Goal: Task Accomplishment & Management: Use online tool/utility

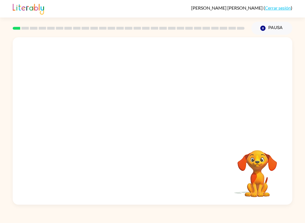
click at [282, 191] on video "Tu navegador debe admitir la reproducción de archivos .mp4 para usar Literably.…" at bounding box center [257, 170] width 57 height 57
click at [266, 173] on video "Tu navegador debe admitir la reproducción de archivos .mp4 para usar Literably.…" at bounding box center [257, 170] width 57 height 57
click at [150, 131] on button "button" at bounding box center [152, 124] width 36 height 21
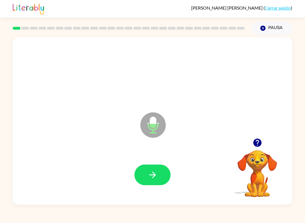
click at [147, 183] on button "button" at bounding box center [152, 175] width 36 height 21
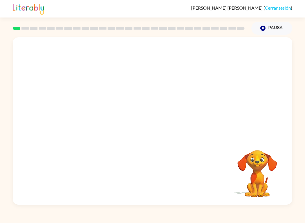
click at [257, 163] on video "Tu navegador debe admitir la reproducción de archivos .mp4 para usar Literably.…" at bounding box center [257, 170] width 57 height 57
click at [263, 27] on icon "button" at bounding box center [263, 28] width 5 height 5
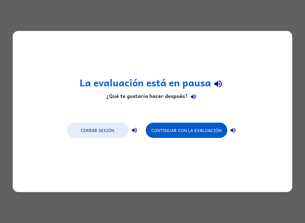
click at [190, 131] on button "Continuar con la evaluación" at bounding box center [187, 130] width 82 height 15
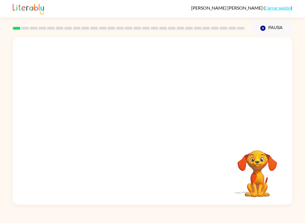
click at [267, 31] on button "Pausa Pausa" at bounding box center [271, 28] width 41 height 13
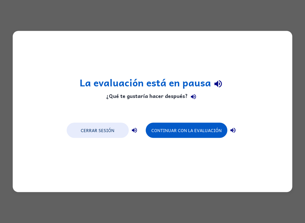
click at [209, 132] on button "Continuar con la evaluación" at bounding box center [187, 130] width 82 height 15
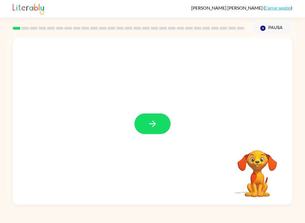
click at [146, 125] on button "button" at bounding box center [152, 124] width 36 height 21
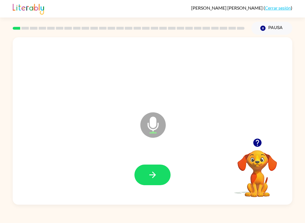
click at [143, 181] on button "button" at bounding box center [152, 175] width 36 height 21
click at [155, 180] on icon "button" at bounding box center [153, 175] width 10 height 10
click at [159, 171] on button "button" at bounding box center [152, 175] width 36 height 21
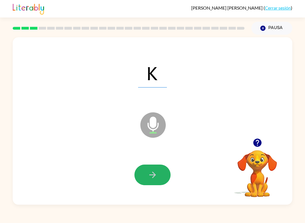
click at [156, 174] on icon "button" at bounding box center [153, 175] width 10 height 10
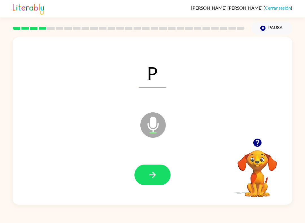
click at [146, 182] on button "button" at bounding box center [152, 175] width 36 height 21
click at [160, 178] on button "button" at bounding box center [152, 175] width 36 height 21
click at [153, 177] on icon "button" at bounding box center [152, 175] width 6 height 6
click at [157, 178] on icon "button" at bounding box center [153, 175] width 10 height 10
click at [154, 178] on icon "button" at bounding box center [153, 175] width 10 height 10
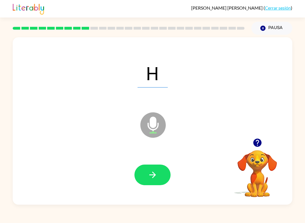
click at [158, 175] on button "button" at bounding box center [152, 175] width 36 height 21
click at [148, 174] on icon "button" at bounding box center [153, 175] width 10 height 10
click at [147, 168] on button "button" at bounding box center [152, 175] width 36 height 21
click at [149, 170] on icon "button" at bounding box center [153, 175] width 10 height 10
click at [151, 173] on icon "button" at bounding box center [153, 175] width 10 height 10
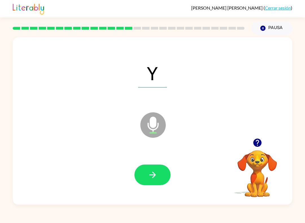
click at [147, 172] on button "button" at bounding box center [152, 175] width 36 height 21
click at [145, 175] on button "button" at bounding box center [152, 175] width 36 height 21
click at [155, 178] on icon "button" at bounding box center [153, 175] width 10 height 10
click at [157, 175] on icon "button" at bounding box center [153, 175] width 10 height 10
click at [155, 176] on icon "button" at bounding box center [152, 175] width 6 height 6
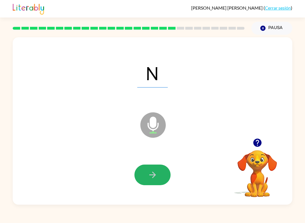
click at [149, 183] on button "button" at bounding box center [152, 175] width 36 height 21
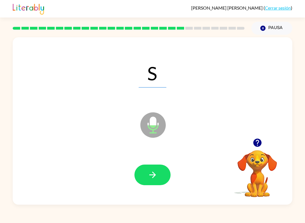
click at [147, 163] on div at bounding box center [152, 175] width 268 height 48
click at [155, 177] on icon "button" at bounding box center [153, 175] width 10 height 10
click at [152, 175] on icon "button" at bounding box center [152, 175] width 6 height 6
click at [156, 174] on icon "button" at bounding box center [153, 175] width 10 height 10
click at [151, 170] on button "button" at bounding box center [152, 175] width 36 height 21
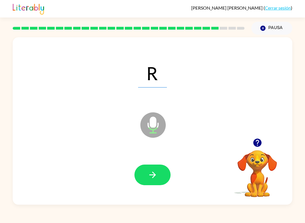
click at [149, 174] on icon "button" at bounding box center [153, 175] width 10 height 10
click at [151, 175] on icon "button" at bounding box center [153, 175] width 10 height 10
click at [159, 177] on button "button" at bounding box center [152, 175] width 36 height 21
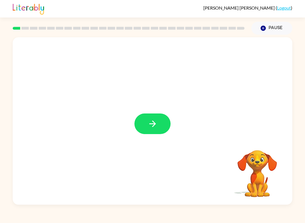
click at [158, 131] on button "button" at bounding box center [152, 124] width 36 height 21
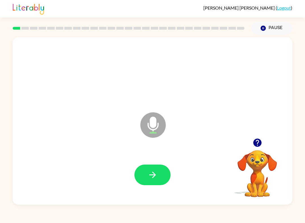
click at [153, 175] on icon "button" at bounding box center [152, 175] width 6 height 6
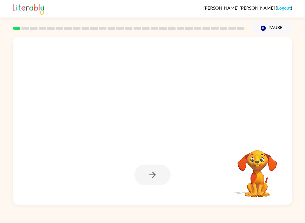
click at [263, 25] on button "Pause Pause" at bounding box center [271, 28] width 41 height 13
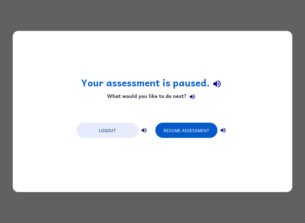
click at [191, 128] on button "Resume Assessment" at bounding box center [186, 130] width 62 height 15
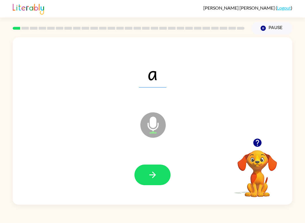
click at [152, 168] on button "button" at bounding box center [152, 175] width 36 height 21
click at [151, 170] on button "button" at bounding box center [152, 175] width 36 height 21
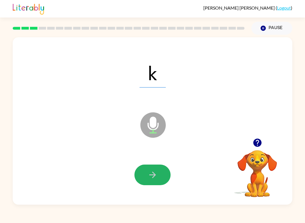
click at [157, 176] on icon "button" at bounding box center [153, 175] width 10 height 10
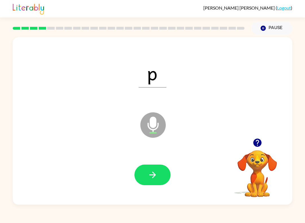
click at [160, 179] on button "button" at bounding box center [152, 175] width 36 height 21
click at [154, 180] on button "button" at bounding box center [152, 175] width 36 height 21
click at [155, 177] on icon "button" at bounding box center [153, 175] width 10 height 10
click at [151, 178] on icon "button" at bounding box center [153, 175] width 10 height 10
click at [153, 176] on icon "button" at bounding box center [153, 175] width 10 height 10
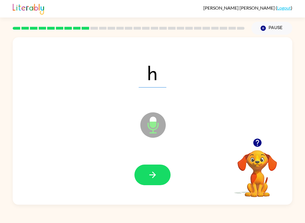
click at [150, 177] on icon "button" at bounding box center [153, 175] width 10 height 10
click at [148, 178] on icon "button" at bounding box center [153, 175] width 10 height 10
click at [148, 179] on icon "button" at bounding box center [153, 175] width 10 height 10
click at [146, 181] on button "button" at bounding box center [152, 175] width 36 height 21
click at [149, 179] on icon "button" at bounding box center [153, 175] width 10 height 10
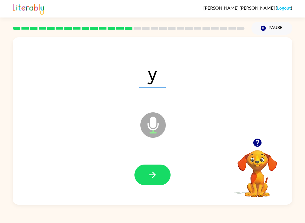
click at [150, 175] on icon "button" at bounding box center [152, 175] width 6 height 6
click at [151, 174] on icon "button" at bounding box center [153, 175] width 10 height 10
click at [150, 177] on icon "button" at bounding box center [153, 175] width 10 height 10
click at [148, 176] on icon "button" at bounding box center [153, 175] width 10 height 10
click at [146, 175] on button "button" at bounding box center [152, 175] width 36 height 21
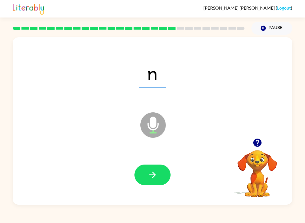
click at [151, 174] on icon "button" at bounding box center [153, 175] width 10 height 10
click at [147, 175] on button "button" at bounding box center [152, 175] width 36 height 21
click at [148, 175] on icon "button" at bounding box center [153, 175] width 10 height 10
click at [146, 178] on button "button" at bounding box center [152, 175] width 36 height 21
click at [146, 175] on button "button" at bounding box center [152, 175] width 36 height 21
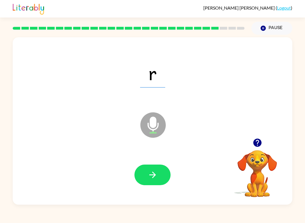
click at [148, 176] on icon "button" at bounding box center [153, 175] width 10 height 10
click at [150, 175] on icon "button" at bounding box center [153, 175] width 10 height 10
click at [149, 177] on icon "button" at bounding box center [153, 175] width 10 height 10
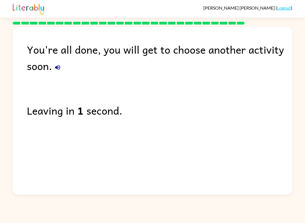
click at [287, 8] on link "Logout" at bounding box center [284, 7] width 14 height 5
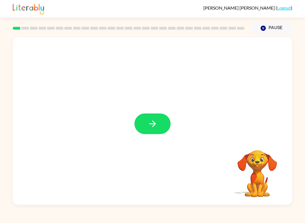
click at [145, 125] on button "button" at bounding box center [152, 124] width 36 height 21
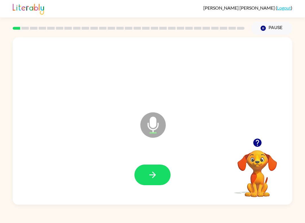
click at [157, 174] on icon "button" at bounding box center [153, 175] width 10 height 10
click at [159, 172] on button "button" at bounding box center [152, 175] width 36 height 21
click at [153, 174] on icon "button" at bounding box center [153, 175] width 10 height 10
click at [155, 173] on icon "button" at bounding box center [153, 175] width 10 height 10
click at [153, 174] on icon "button" at bounding box center [153, 175] width 10 height 10
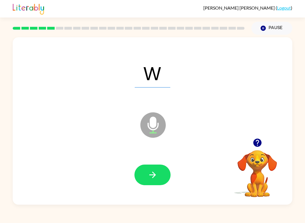
click at [159, 174] on button "button" at bounding box center [152, 175] width 36 height 21
click at [153, 174] on icon "button" at bounding box center [153, 175] width 10 height 10
click at [156, 174] on icon "button" at bounding box center [153, 175] width 10 height 10
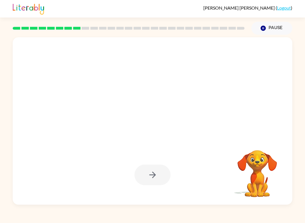
click at [280, 31] on button "Pause Pause" at bounding box center [271, 28] width 41 height 13
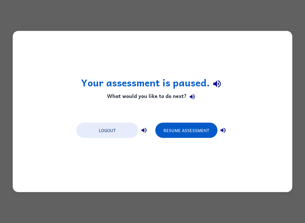
click at [200, 131] on button "Resume Assessment" at bounding box center [186, 130] width 62 height 15
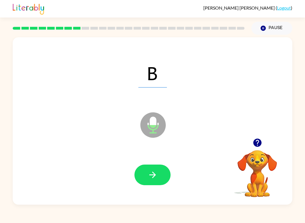
click at [154, 170] on button "button" at bounding box center [152, 175] width 36 height 21
click at [157, 171] on icon "button" at bounding box center [153, 175] width 10 height 10
click at [153, 180] on icon "button" at bounding box center [153, 175] width 10 height 10
click at [161, 173] on button "button" at bounding box center [152, 175] width 36 height 21
click at [154, 174] on icon "button" at bounding box center [152, 175] width 6 height 6
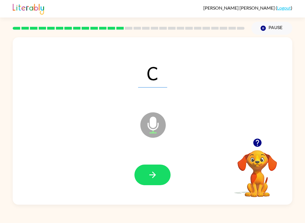
click at [155, 175] on icon "button" at bounding box center [152, 175] width 6 height 6
click at [157, 171] on icon "button" at bounding box center [153, 175] width 10 height 10
click at [158, 169] on button "button" at bounding box center [152, 175] width 36 height 21
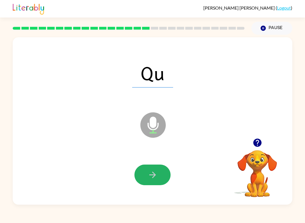
click at [162, 175] on button "button" at bounding box center [152, 175] width 36 height 21
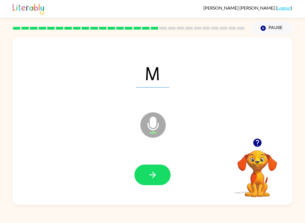
click at [157, 175] on icon "button" at bounding box center [153, 175] width 10 height 10
click at [150, 172] on icon "button" at bounding box center [153, 175] width 10 height 10
click at [162, 174] on button "button" at bounding box center [152, 175] width 36 height 21
click at [161, 173] on button "button" at bounding box center [152, 175] width 36 height 21
click at [155, 174] on icon "button" at bounding box center [153, 175] width 10 height 10
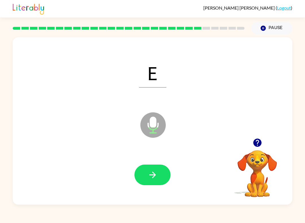
click at [158, 174] on button "button" at bounding box center [152, 175] width 36 height 21
click at [152, 178] on icon "button" at bounding box center [153, 175] width 10 height 10
click at [150, 172] on icon "button" at bounding box center [153, 175] width 10 height 10
click at [152, 180] on icon "button" at bounding box center [153, 175] width 10 height 10
click at [156, 179] on icon "button" at bounding box center [153, 175] width 10 height 10
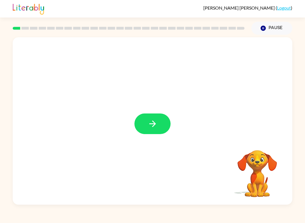
click at [147, 124] on button "button" at bounding box center [152, 124] width 36 height 21
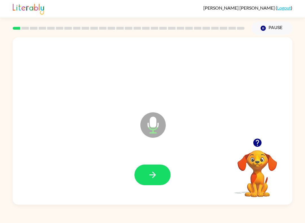
click at [153, 175] on icon "button" at bounding box center [152, 175] width 6 height 6
click at [150, 176] on icon "button" at bounding box center [153, 175] width 10 height 10
click at [157, 171] on icon "button" at bounding box center [153, 175] width 10 height 10
click at [148, 177] on icon "button" at bounding box center [153, 175] width 10 height 10
click at [153, 174] on icon "button" at bounding box center [153, 175] width 10 height 10
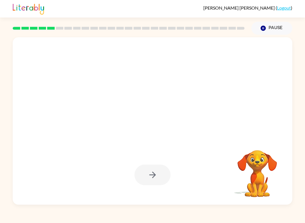
click at [270, 30] on button "Pause Pause" at bounding box center [271, 28] width 41 height 13
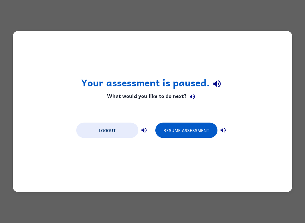
click at [192, 128] on button "Resume Assessment" at bounding box center [186, 130] width 62 height 15
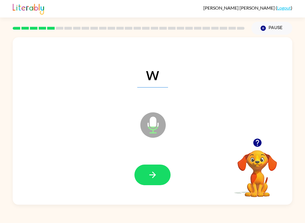
click at [162, 181] on button "button" at bounding box center [152, 175] width 36 height 21
click at [166, 178] on button "button" at bounding box center [152, 175] width 36 height 21
click at [149, 171] on icon "button" at bounding box center [153, 175] width 10 height 10
click at [159, 180] on button "button" at bounding box center [152, 175] width 36 height 21
click at [160, 176] on button "button" at bounding box center [152, 175] width 36 height 21
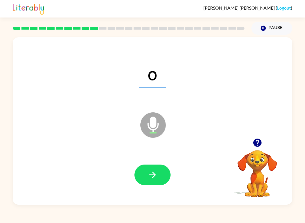
click at [151, 170] on icon "button" at bounding box center [153, 175] width 10 height 10
click at [148, 175] on icon "button" at bounding box center [153, 175] width 10 height 10
click at [162, 180] on button "button" at bounding box center [152, 175] width 36 height 21
click at [167, 176] on button "button" at bounding box center [152, 175] width 36 height 21
click at [166, 175] on button "button" at bounding box center [152, 175] width 36 height 21
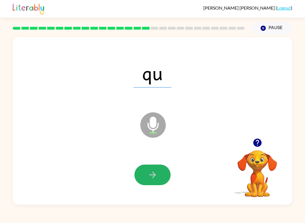
click at [165, 173] on button "button" at bounding box center [152, 175] width 36 height 21
click at [165, 175] on button "button" at bounding box center [152, 175] width 36 height 21
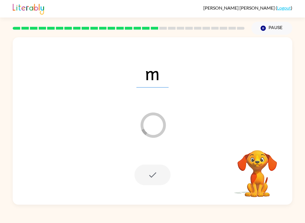
click at [146, 222] on div "Dario-Jose Gutierrez-Garza ( Logout ) Pause Pause m Loader Your response is bei…" at bounding box center [152, 111] width 305 height 223
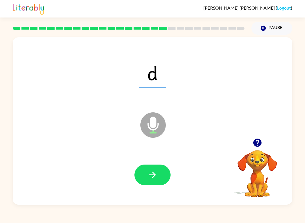
click at [154, 168] on button "button" at bounding box center [152, 175] width 36 height 21
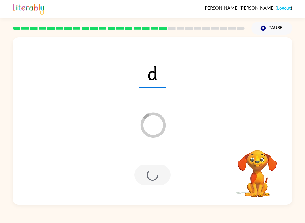
click at [263, 32] on button "Pause Pause" at bounding box center [271, 28] width 41 height 13
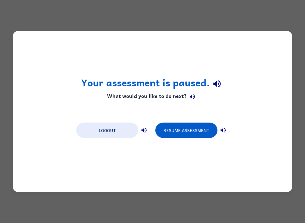
click at [196, 132] on button "Resume Assessment" at bounding box center [186, 130] width 62 height 15
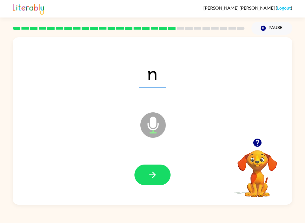
click at [154, 181] on button "button" at bounding box center [152, 175] width 36 height 21
click at [164, 168] on button "button" at bounding box center [152, 175] width 36 height 21
click at [167, 173] on button "button" at bounding box center [152, 175] width 36 height 21
click at [161, 172] on button "button" at bounding box center [152, 175] width 36 height 21
click at [158, 174] on button "button" at bounding box center [152, 175] width 36 height 21
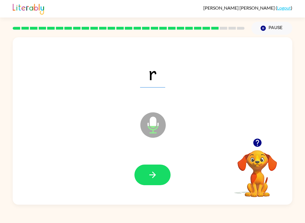
click at [161, 173] on button "button" at bounding box center [152, 175] width 36 height 21
click at [163, 176] on button "button" at bounding box center [152, 175] width 36 height 21
click at [161, 176] on button "button" at bounding box center [152, 175] width 36 height 21
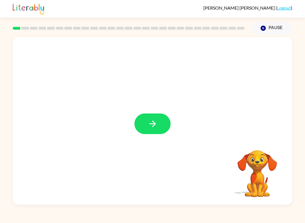
click at [161, 119] on button "button" at bounding box center [152, 124] width 36 height 21
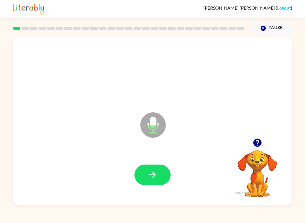
click at [162, 174] on button "button" at bounding box center [152, 175] width 36 height 21
click at [157, 172] on icon "button" at bounding box center [153, 175] width 10 height 10
click at [158, 171] on button "button" at bounding box center [152, 175] width 36 height 21
click at [160, 175] on button "button" at bounding box center [152, 175] width 36 height 21
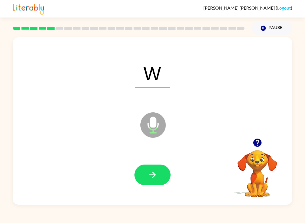
click at [159, 173] on button "button" at bounding box center [152, 175] width 36 height 21
click at [160, 170] on button "button" at bounding box center [152, 175] width 36 height 21
click at [159, 173] on button "button" at bounding box center [152, 175] width 36 height 21
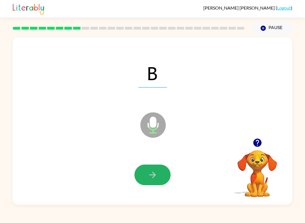
click at [156, 175] on icon "button" at bounding box center [153, 175] width 10 height 10
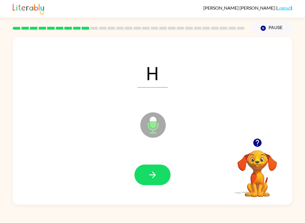
click at [157, 171] on icon "button" at bounding box center [153, 175] width 10 height 10
click at [156, 176] on icon "button" at bounding box center [153, 175] width 10 height 10
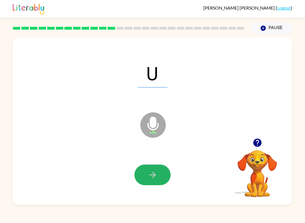
click at [159, 171] on button "button" at bounding box center [152, 175] width 36 height 21
click at [159, 172] on button "button" at bounding box center [152, 175] width 36 height 21
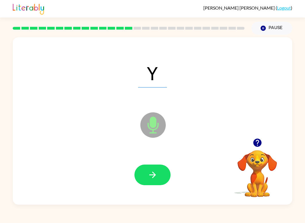
click at [160, 178] on button "button" at bounding box center [152, 175] width 36 height 21
click at [153, 179] on icon "button" at bounding box center [153, 175] width 10 height 10
click at [160, 176] on button "button" at bounding box center [152, 175] width 36 height 21
click at [161, 179] on button "button" at bounding box center [152, 175] width 36 height 21
click at [142, 183] on button "button" at bounding box center [152, 175] width 36 height 21
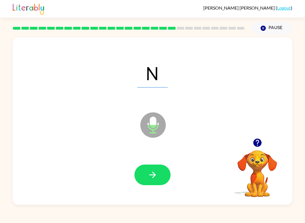
click at [144, 184] on button "button" at bounding box center [152, 175] width 36 height 21
click at [159, 172] on button "button" at bounding box center [152, 175] width 36 height 21
click at [150, 172] on icon "button" at bounding box center [153, 175] width 10 height 10
click at [156, 173] on icon "button" at bounding box center [153, 175] width 10 height 10
click at [154, 180] on icon "button" at bounding box center [153, 175] width 10 height 10
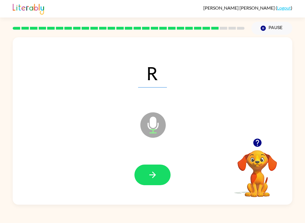
click at [168, 174] on button "button" at bounding box center [152, 175] width 36 height 21
click at [148, 180] on icon "button" at bounding box center [153, 175] width 10 height 10
click at [151, 171] on icon "button" at bounding box center [153, 175] width 10 height 10
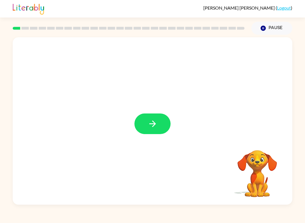
click at [166, 117] on button "button" at bounding box center [152, 124] width 36 height 21
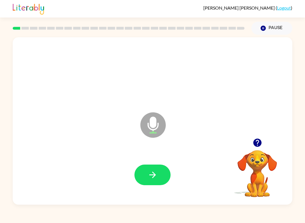
click at [153, 172] on icon "button" at bounding box center [153, 175] width 10 height 10
click at [157, 174] on icon "button" at bounding box center [153, 175] width 10 height 10
click at [156, 178] on icon "button" at bounding box center [153, 175] width 10 height 10
click at [161, 179] on button "button" at bounding box center [152, 175] width 36 height 21
click at [149, 177] on icon "button" at bounding box center [153, 175] width 10 height 10
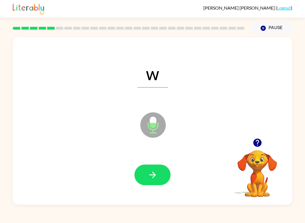
click at [154, 180] on icon "button" at bounding box center [153, 175] width 10 height 10
click at [160, 174] on button "button" at bounding box center [152, 175] width 36 height 21
click at [160, 179] on button "button" at bounding box center [152, 175] width 36 height 21
click at [160, 170] on button "button" at bounding box center [152, 175] width 36 height 21
click at [156, 174] on icon "button" at bounding box center [153, 175] width 10 height 10
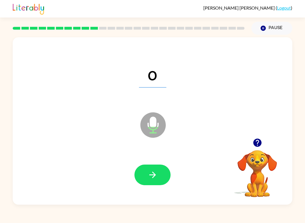
click at [158, 178] on button "button" at bounding box center [152, 175] width 36 height 21
click at [163, 169] on button "button" at bounding box center [152, 175] width 36 height 21
click at [156, 176] on icon "button" at bounding box center [153, 175] width 10 height 10
click at [159, 182] on button "button" at bounding box center [152, 175] width 36 height 21
click at [154, 176] on icon "button" at bounding box center [153, 175] width 10 height 10
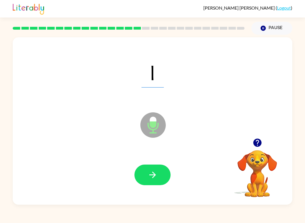
click at [147, 170] on button "button" at bounding box center [152, 175] width 36 height 21
click at [161, 174] on button "button" at bounding box center [152, 175] width 36 height 21
click at [144, 166] on button "button" at bounding box center [152, 175] width 36 height 21
click at [145, 177] on button "button" at bounding box center [152, 175] width 36 height 21
click at [155, 166] on button "button" at bounding box center [152, 175] width 36 height 21
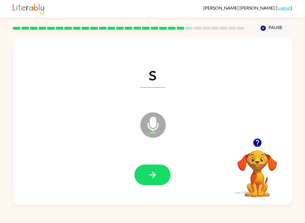
click at [152, 172] on icon "button" at bounding box center [153, 175] width 10 height 10
click at [141, 191] on div at bounding box center [152, 175] width 268 height 48
click at [155, 169] on button "button" at bounding box center [152, 175] width 36 height 21
click at [169, 177] on button "button" at bounding box center [152, 175] width 36 height 21
click at [158, 169] on button "button" at bounding box center [152, 175] width 36 height 21
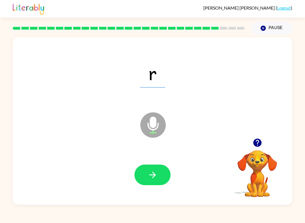
click at [156, 172] on icon "button" at bounding box center [153, 175] width 10 height 10
click at [153, 176] on icon "button" at bounding box center [153, 175] width 10 height 10
click at [163, 174] on button "button" at bounding box center [152, 175] width 36 height 21
